Goal: Complete application form: Complete application form

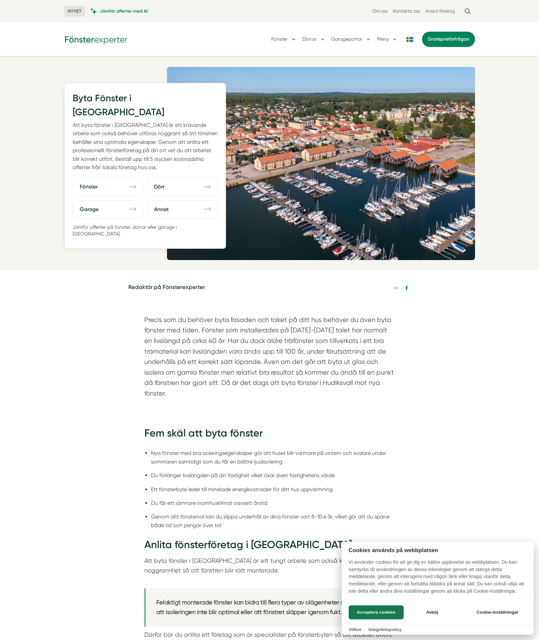
click at [118, 170] on div at bounding box center [269, 320] width 539 height 640
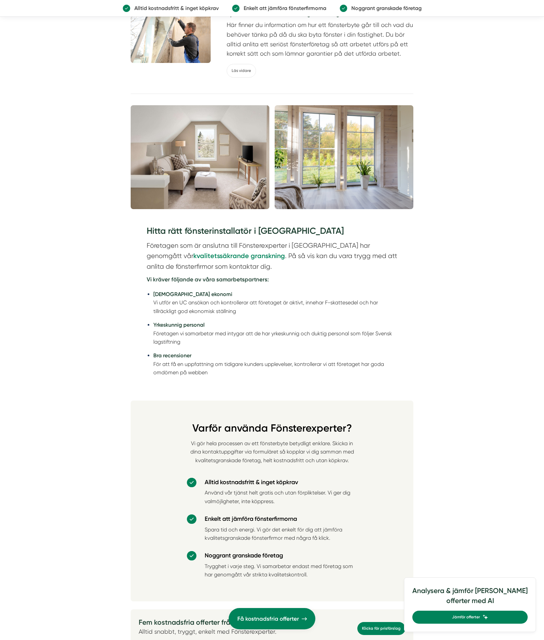
scroll to position [1799, 0]
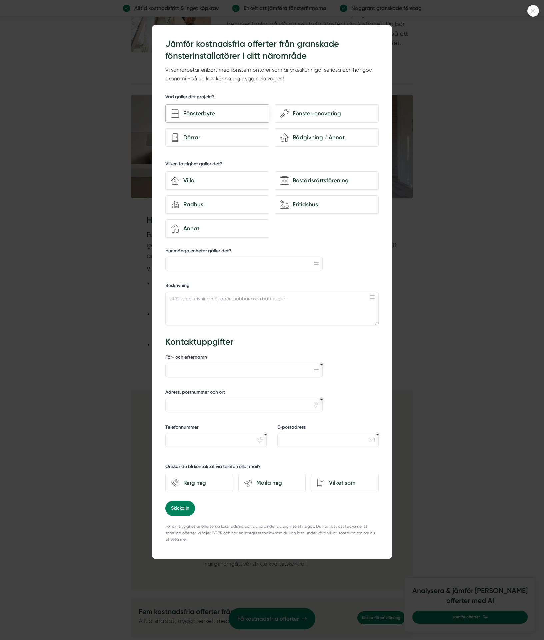
click at [220, 113] on div "Fönsterbyte" at bounding box center [221, 113] width 84 height 9
click at [0, 0] on input "Fönsterbyte" at bounding box center [0, 0] width 0 height 0
click at [221, 177] on div "Villa" at bounding box center [221, 180] width 84 height 9
click at [0, 0] on input "house-3 Villa" at bounding box center [0, 0] width 0 height 0
click at [214, 265] on input "Hur många enheter gäller det?" at bounding box center [243, 263] width 157 height 13
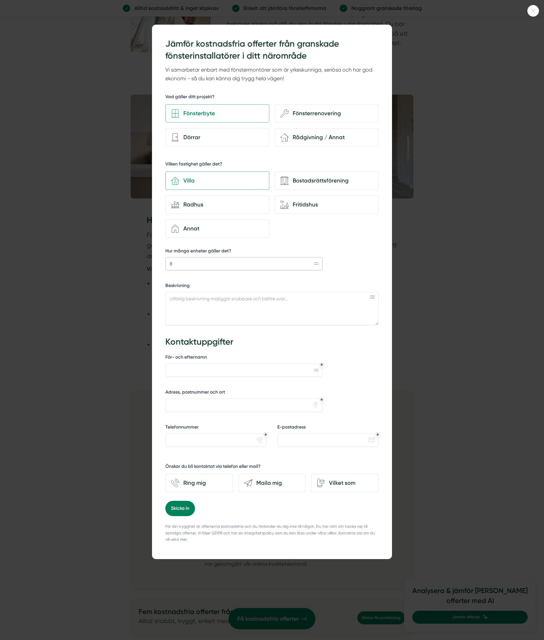
type input "8"
click at [195, 299] on textarea "Beskrivning" at bounding box center [271, 308] width 213 height 33
click at [274, 299] on textarea "8 st fönster till källare vara 4 st ska vara överkanthängda" at bounding box center [271, 308] width 213 height 33
click at [291, 302] on textarea "8 st fönster till källare vara 4 st ska vara överkanthängda" at bounding box center [271, 308] width 213 height 33
click at [279, 299] on textarea "8 st fönster till källare vara 4 st ska vara överkanthängda" at bounding box center [271, 308] width 213 height 33
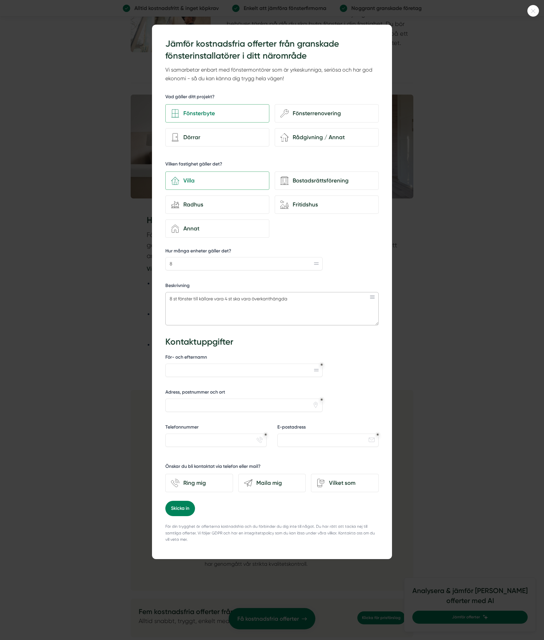
click at [287, 300] on textarea "8 st fönster till källare vara 4 st ska vara överkanthängda" at bounding box center [271, 308] width 213 height 33
click at [298, 308] on textarea "8 st fönster till källare vara 4 st ska vara överkanthängda med mygnet" at bounding box center [271, 308] width 213 height 33
click at [321, 303] on textarea "8 st fönster till källare vara 4 st ska vara överkanthängda med mygnet" at bounding box center [271, 308] width 213 height 33
click at [307, 298] on textarea "8 st fönster till källare vara 4 st ska vara överkanthängda med mygnet" at bounding box center [271, 308] width 213 height 33
click at [321, 297] on textarea "8 st fönster till källare vara 4 st ska vara överkanthängda med myggnet" at bounding box center [271, 308] width 213 height 33
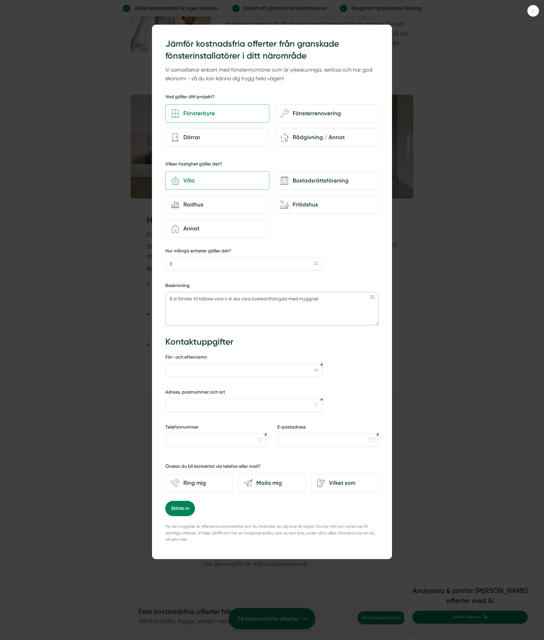
click at [316, 298] on textarea "8 st fönster till källare vara 4 st ska vara överkanthängda med myggnet" at bounding box center [271, 308] width 213 height 33
click at [321, 302] on textarea "8 st fönster till källare vara 4 st ska vara överkanthängda med myggnät" at bounding box center [271, 308] width 213 height 33
click at [252, 300] on textarea "8 st fönster till källare vara 4 st ska vara överkanthängda med myggnät" at bounding box center [271, 308] width 213 height 33
click at [274, 298] on textarea "8 st fönster till källare vara 4 st ska vara aluminiumöverklät överkanthängda m…" at bounding box center [271, 308] width 213 height 33
click at [282, 299] on textarea "8 st fönster till källare vara 4 st ska vara aluminiumöverklät överkanthängda m…" at bounding box center [271, 308] width 213 height 33
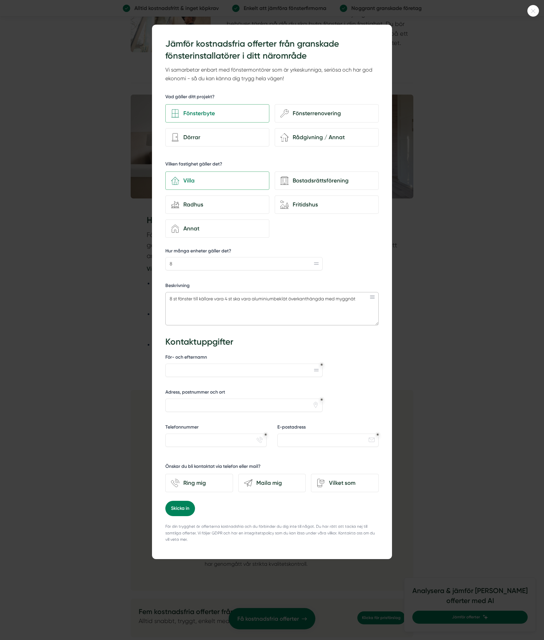
click at [280, 308] on textarea "8 st fönster till källare vara 4 st ska vara aluminiumbeklät överkanthängda med…" at bounding box center [271, 308] width 213 height 33
click at [286, 298] on textarea "8 st fönster till källare vara 4 st ska vara aluminiumbeklät överkanthängda med…" at bounding box center [271, 308] width 213 height 33
click at [307, 298] on textarea "8 st fönster till källare vara 4 st ska vara aluminiumbeklätt överkanthängda me…" at bounding box center [271, 308] width 213 height 33
click at [333, 315] on textarea "8 st fönster till källare vara 4 st ska vara aluminiumbeklätt överkantshängda m…" at bounding box center [271, 308] width 213 height 33
click at [361, 301] on textarea "8 st fönster till källare vara 4 st ska vara aluminiumbeklätt överkantshängda m…" at bounding box center [271, 308] width 213 height 33
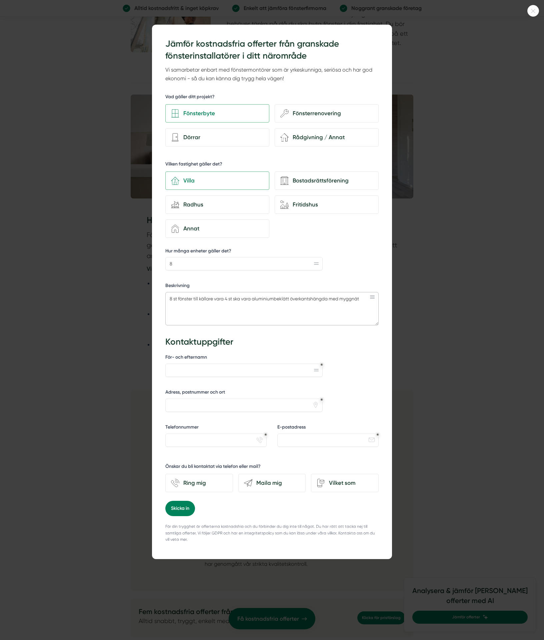
click at [362, 300] on textarea "8 st fönster till källare vara 4 st ska vara aluminiumbeklätt överkantshängda m…" at bounding box center [271, 308] width 213 height 33
click at [340, 300] on textarea "8 st fönster till källare vara 4 st ska vara aluminiumbeklätt överkantshängda m…" at bounding box center [271, 308] width 213 height 33
click at [247, 305] on textarea "8 st fönster till källare vara 4 st ska vara aluminiumbeklätt överkantshängda m…" at bounding box center [271, 308] width 213 height 33
click at [305, 309] on textarea "8 st fönster till källare vara 4 st ska vara aluminiumbeklätt överkantshängda m…" at bounding box center [271, 308] width 213 height 33
click at [320, 307] on textarea "8 st fönster till källare vara 4 st ska vara aluminiumbeklätt överkantshängda m…" at bounding box center [271, 308] width 213 height 33
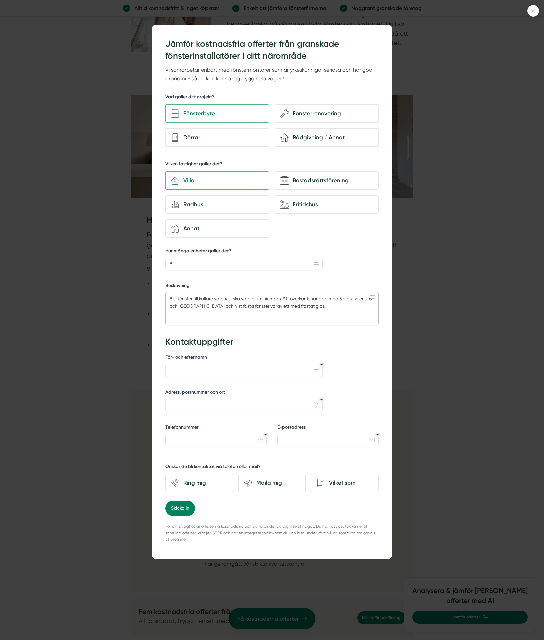
click at [167, 298] on textarea "8 st fönster till källare vara 4 st ska vara aluminiumbeklätt överkantshängda m…" at bounding box center [271, 308] width 213 height 33
drag, startPoint x: 277, startPoint y: 298, endPoint x: 256, endPoint y: 297, distance: 21.7
click at [256, 297] on textarea "jag vill byta fönster till källare : 8 [GEOGRAPHIC_DATA] till källare vara 4 st…" at bounding box center [271, 308] width 213 height 33
click at [267, 298] on textarea "jag vill byta fönster till källare : 8 st fönster totallt vara 4 st ska vara al…" at bounding box center [271, 308] width 213 height 33
click at [280, 312] on textarea "jag vill byta fönster till källare : 8 [GEOGRAPHIC_DATA] totalllt vara 4 st ska…" at bounding box center [271, 308] width 213 height 33
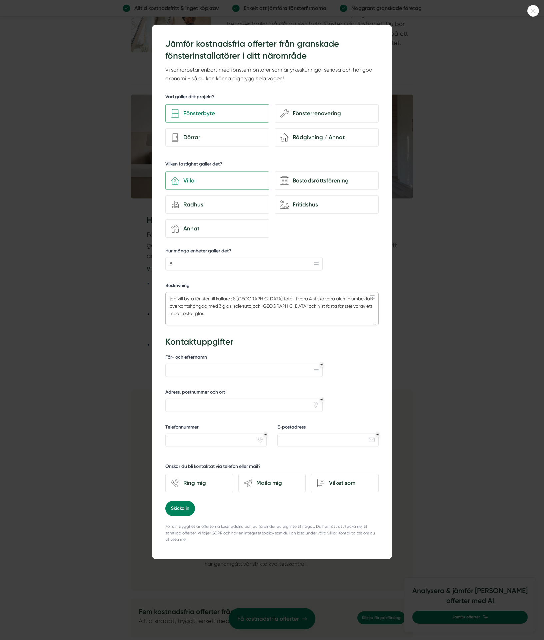
drag, startPoint x: 271, startPoint y: 299, endPoint x: 257, endPoint y: 300, distance: 14.7
click at [257, 300] on textarea "jag vill byta fönster till källare : 8 [GEOGRAPHIC_DATA] totalllt vara 4 st ska…" at bounding box center [271, 308] width 213 height 33
click at [232, 297] on textarea "jag vill byta fönster till källare : 8 [GEOGRAPHIC_DATA] totalllt vara 4 st ska…" at bounding box center [271, 308] width 213 height 33
click at [243, 297] on textarea "jag vill byta fönster till källare : samanlagt 8 st fönster totalllt vara 4 st …" at bounding box center [271, 308] width 213 height 33
click at [259, 313] on textarea "jag vill byta fönster till källare : sammanlagt 8 st fönster totalllt vara 4 st…" at bounding box center [271, 308] width 213 height 33
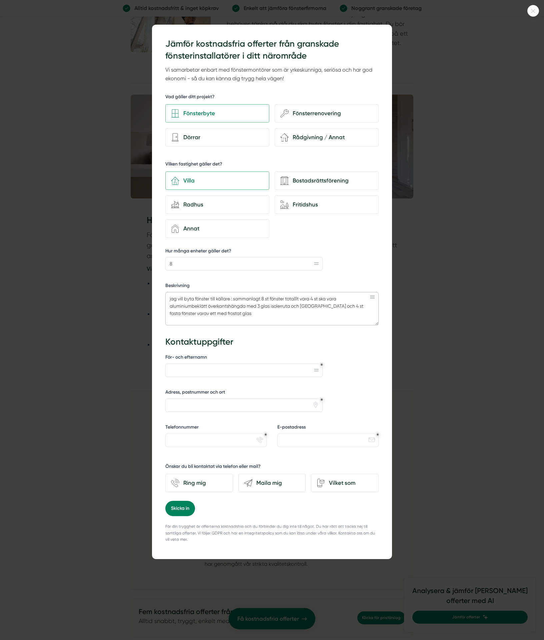
drag, startPoint x: 285, startPoint y: 299, endPoint x: 299, endPoint y: 298, distance: 13.7
click at [299, 298] on textarea "jag vill byta fönster till källare : sammanlagt 8 st fönster totalllt vara 4 st…" at bounding box center [271, 308] width 213 height 33
click at [270, 297] on textarea "jag vill byta fönster till källare : sammanlagt 8 st fönster vara 4 st ska vara…" at bounding box center [271, 308] width 213 height 33
click at [204, 306] on textarea "jag vill byta fönster till källare : sammanlagt 8 st aluminiumbeklätt fönster v…" at bounding box center [271, 308] width 213 height 33
click at [308, 298] on textarea "jag vill byta fönster till källare : sammanlagt 8 st aluminiumbeklätt fönster v…" at bounding box center [271, 308] width 213 height 33
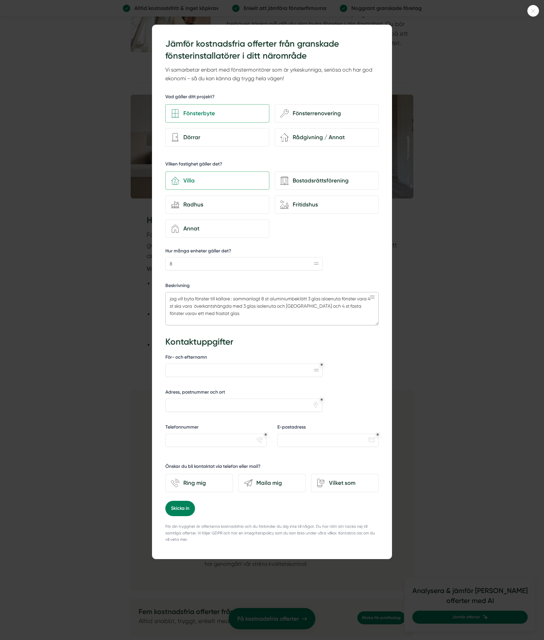
click at [328, 299] on textarea "jag vill byta fönster till källare : sammanlagt 8 st aluminiumbeklätt 3 glas is…" at bounding box center [271, 308] width 213 height 33
drag, startPoint x: 233, startPoint y: 305, endPoint x: 283, endPoint y: 305, distance: 51.0
click at [283, 305] on textarea "jag vill byta fönster till källare : sammanlagt 8 st aluminiumbeklätt 3 glas is…" at bounding box center [271, 308] width 213 height 33
click at [276, 313] on textarea "jag vill byta fönster till källare : sammanlagt 8 st aluminiumbeklätt 3 glas is…" at bounding box center [271, 308] width 213 height 33
drag, startPoint x: 293, startPoint y: 305, endPoint x: 308, endPoint y: 304, distance: 15.4
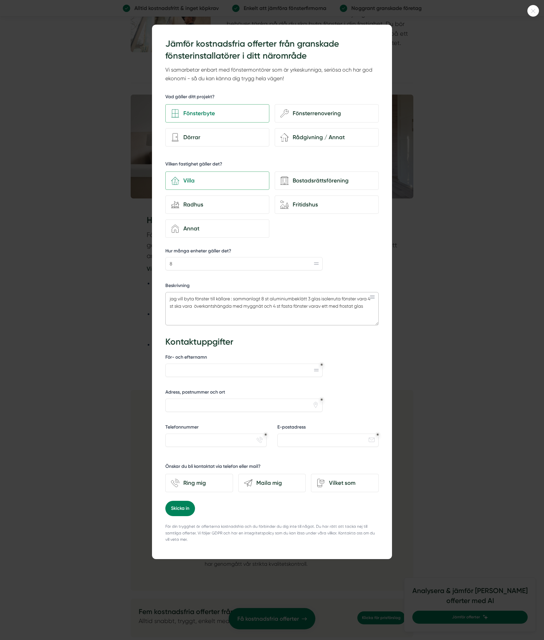
click at [308, 304] on textarea "jag vill byta fönster till källare : sammanlagt 8 st aluminiumbeklätt 3 glas is…" at bounding box center [271, 308] width 213 height 33
click at [348, 305] on textarea "jag vill byta fönster till källare : sammanlagt 8 st aluminiumbeklätt 3 glas is…" at bounding box center [271, 308] width 213 height 33
type textarea "jag vill byta fönster till källare : sammanlagt 8 st aluminiumbeklätt 3 glas is…"
click at [209, 371] on input "För- och efternamn" at bounding box center [243, 370] width 157 height 13
type input "[PERSON_NAME]"
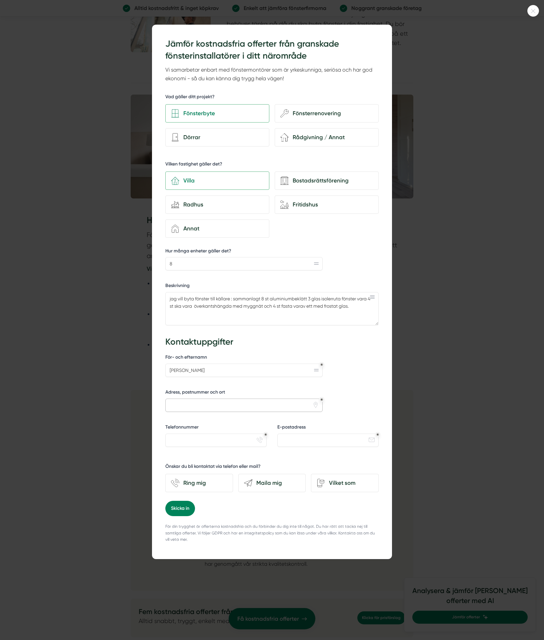
click at [201, 407] on input "Adress, postnummer och ort" at bounding box center [243, 405] width 157 height 13
type input "[STREET_ADDRESS]"
click at [197, 436] on input "Telefonnummer" at bounding box center [215, 440] width 101 height 13
type input "0727100533"
click at [282, 441] on input "E-postadress" at bounding box center [327, 440] width 101 height 13
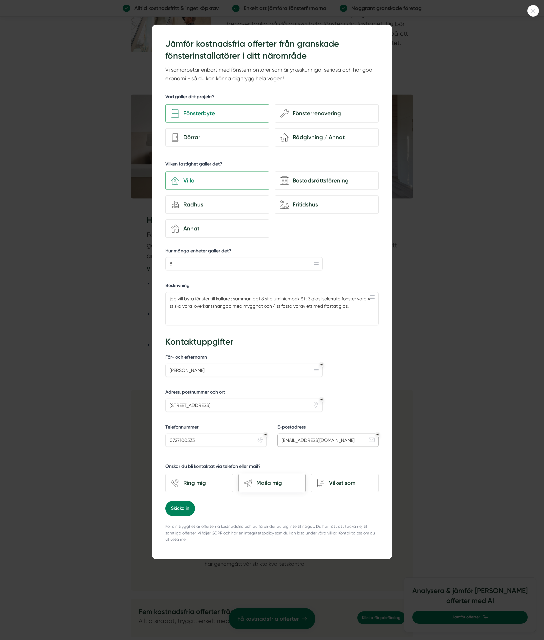
type input "[EMAIL_ADDRESS][DOMAIN_NAME]"
click at [287, 486] on div "Maila mig" at bounding box center [276, 483] width 48 height 9
click at [0, 0] on input "send-email Maila mig" at bounding box center [0, 0] width 0 height 0
click at [186, 509] on button "Skicka in" at bounding box center [180, 508] width 30 height 15
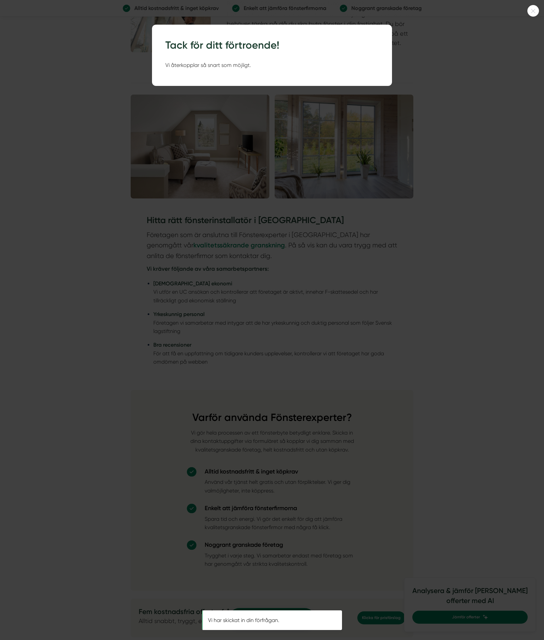
scroll to position [0, 0]
